Goal: Task Accomplishment & Management: Use online tool/utility

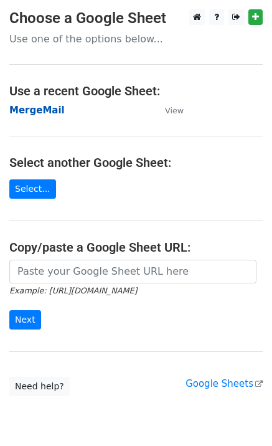
click at [37, 111] on strong "MergeMail" at bounding box center [36, 110] width 55 height 11
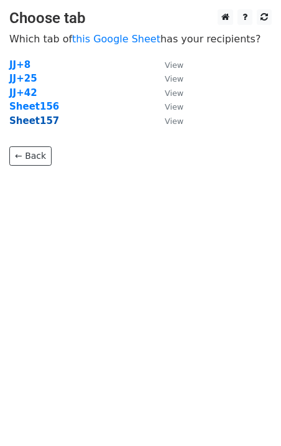
click at [42, 121] on strong "Sheet157" at bounding box center [34, 120] width 50 height 11
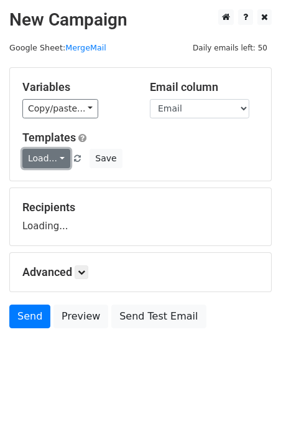
click at [28, 168] on link "Load..." at bounding box center [46, 158] width 48 height 19
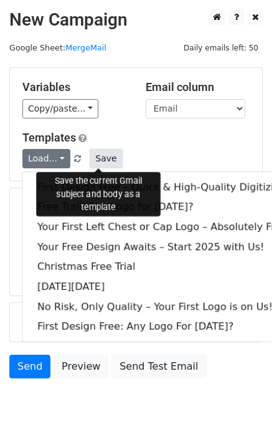
click at [100, 154] on button "Save" at bounding box center [106, 158] width 32 height 19
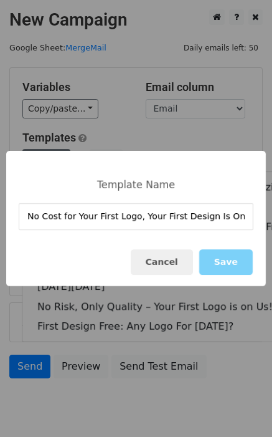
type input "No Cost for Your First Logo, Your First Design Is On Us!"
click at [228, 257] on button "Save" at bounding box center [226, 262] width 54 height 26
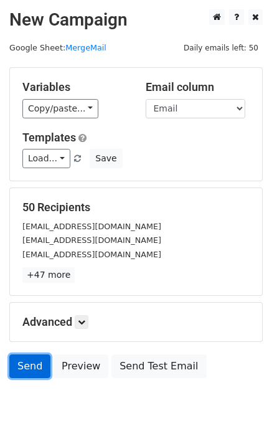
click at [26, 362] on link "Send" at bounding box center [29, 366] width 41 height 24
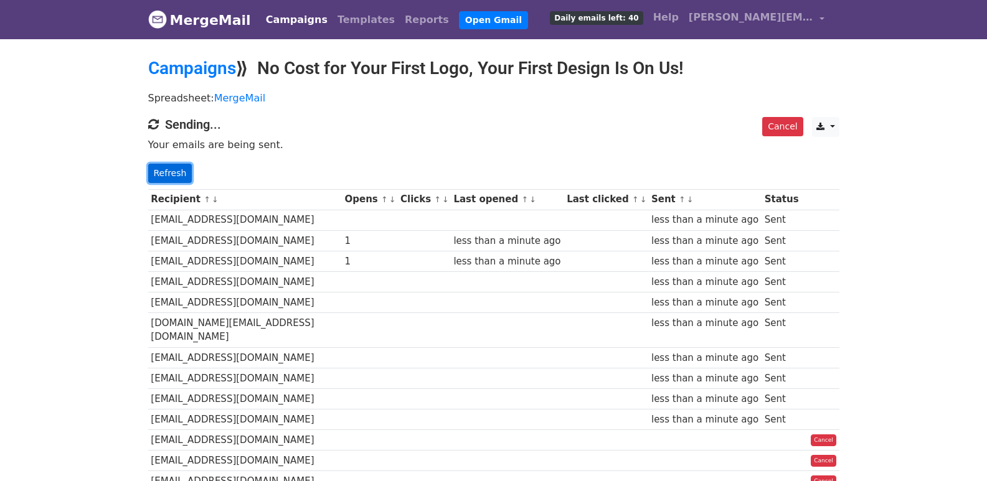
click at [181, 169] on link "Refresh" at bounding box center [170, 173] width 44 height 19
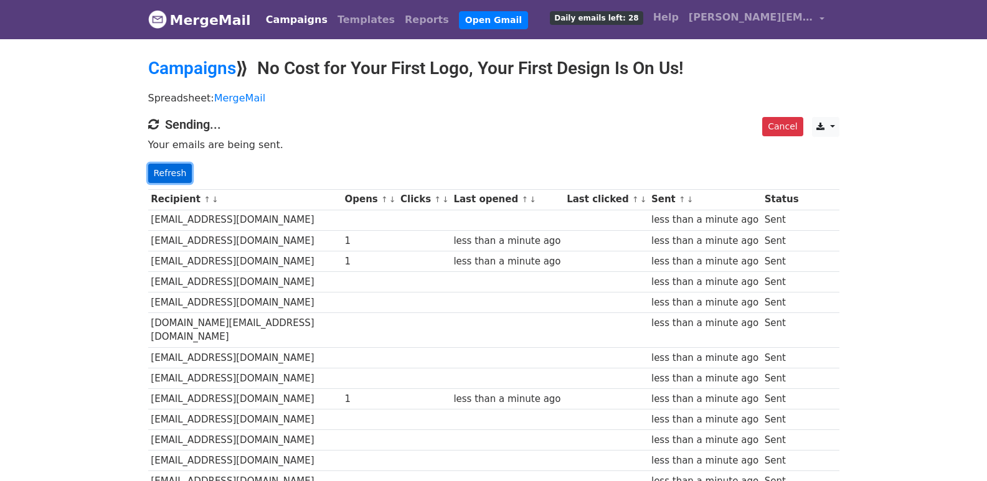
click at [158, 173] on link "Refresh" at bounding box center [170, 173] width 44 height 19
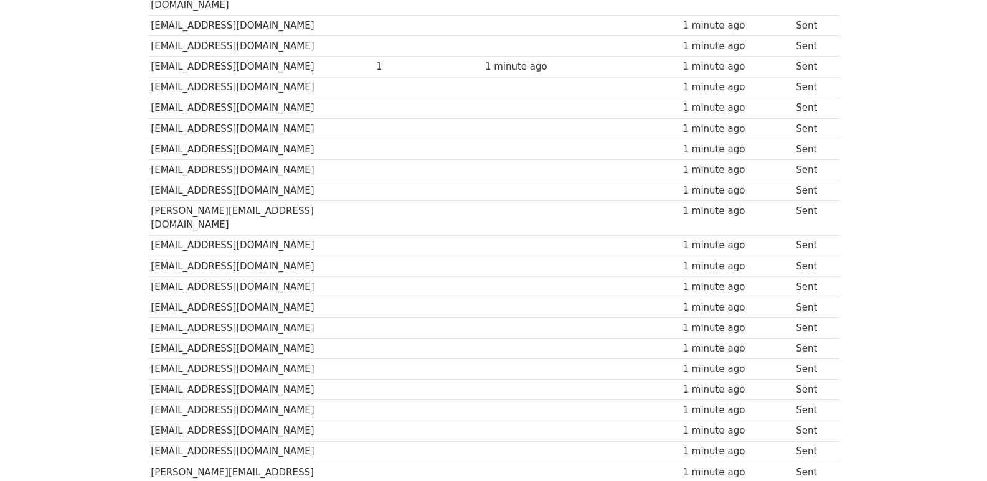
scroll to position [830, 0]
